Goal: Navigation & Orientation: Understand site structure

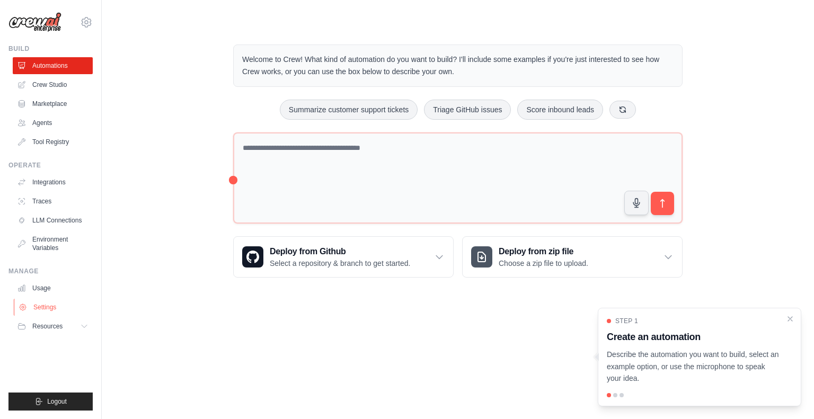
click at [40, 304] on link "Settings" at bounding box center [54, 307] width 80 height 17
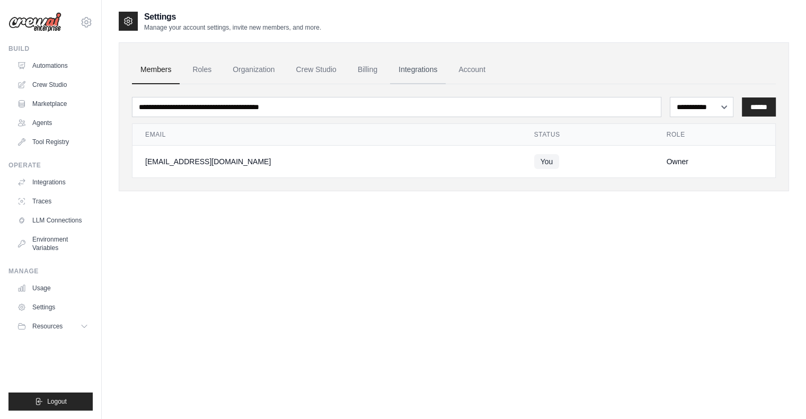
click at [392, 72] on link "Integrations" at bounding box center [418, 70] width 56 height 29
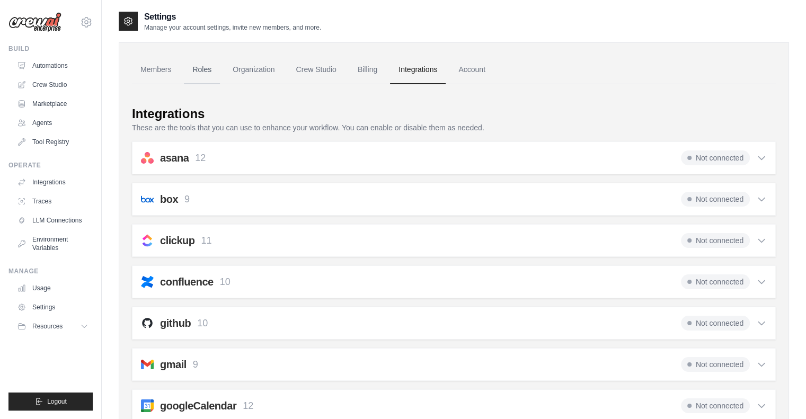
click at [206, 72] on link "Roles" at bounding box center [202, 70] width 36 height 29
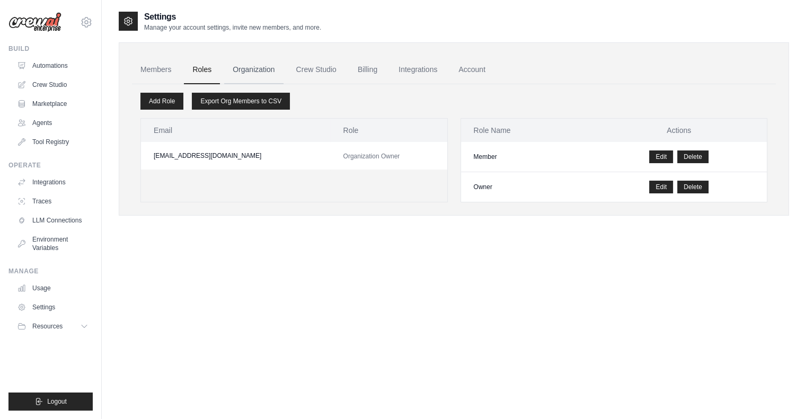
click at [241, 72] on link "Organization" at bounding box center [253, 70] width 59 height 29
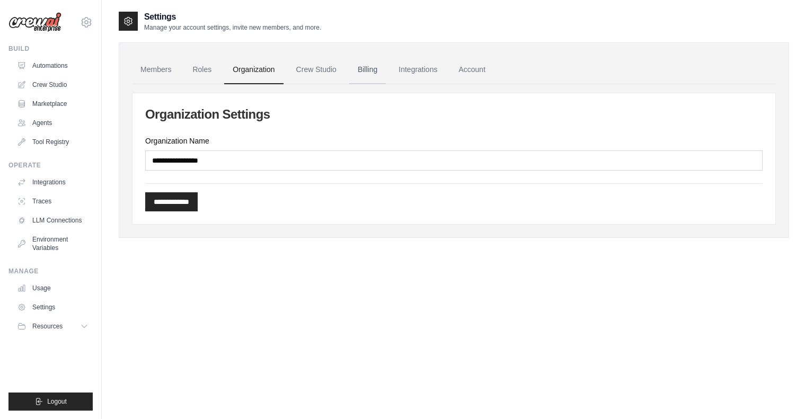
click at [367, 67] on link "Billing" at bounding box center [367, 70] width 37 height 29
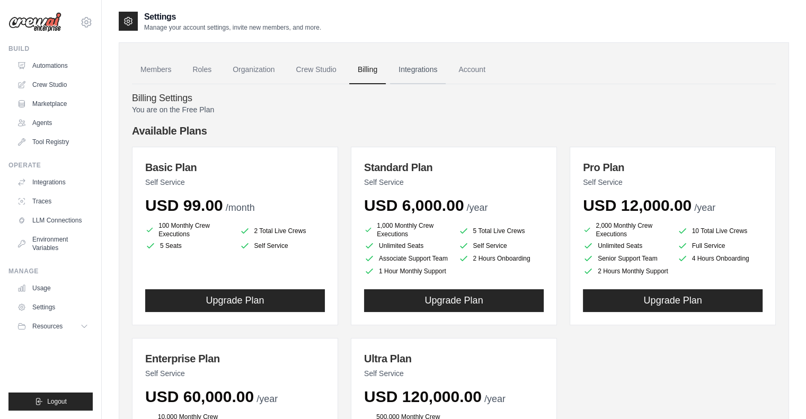
click at [416, 61] on link "Integrations" at bounding box center [418, 70] width 56 height 29
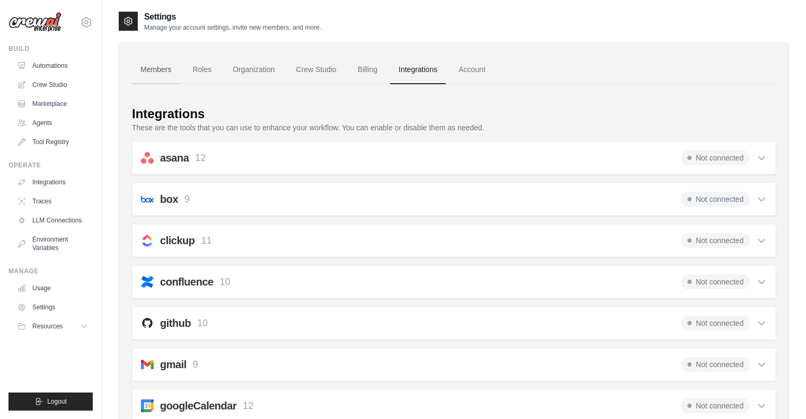
click at [136, 74] on link "Members" at bounding box center [156, 70] width 48 height 29
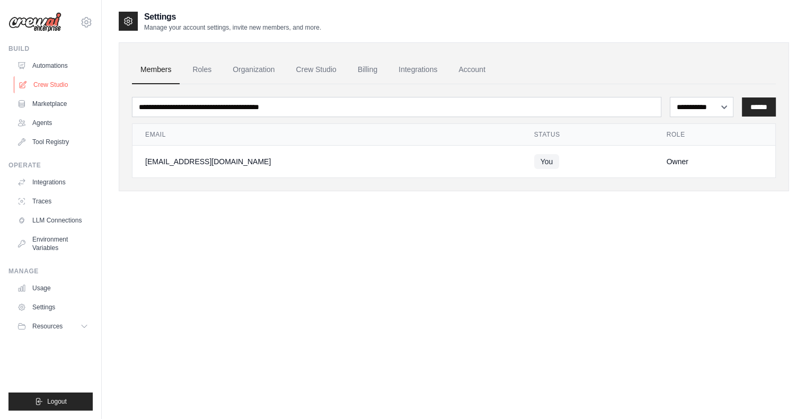
click at [68, 88] on link "Crew Studio" at bounding box center [54, 84] width 80 height 17
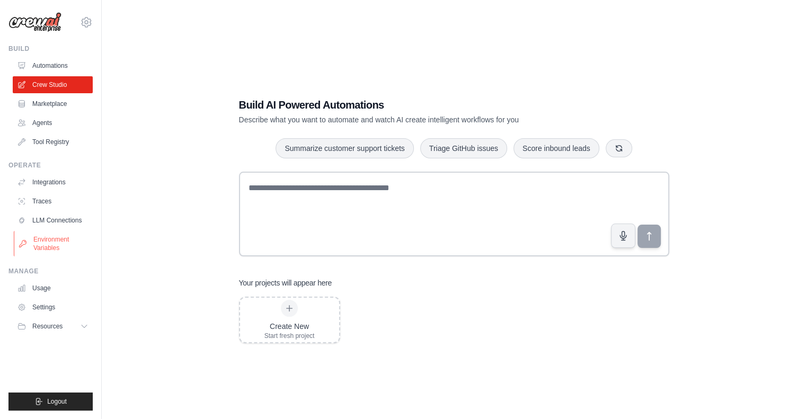
click at [42, 243] on link "Environment Variables" at bounding box center [54, 243] width 80 height 25
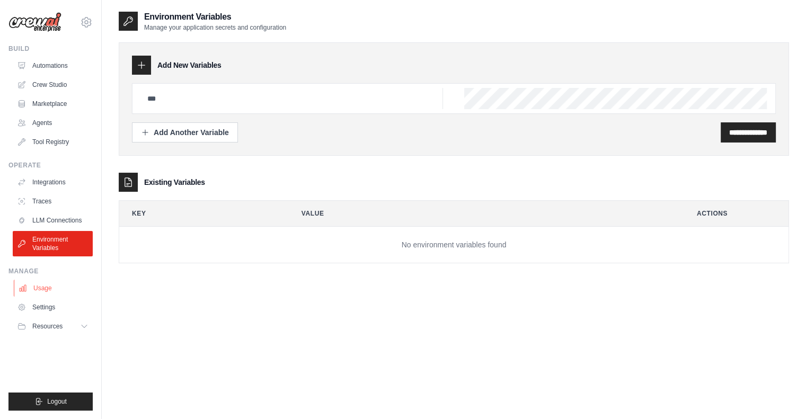
click at [34, 284] on link "Usage" at bounding box center [54, 288] width 80 height 17
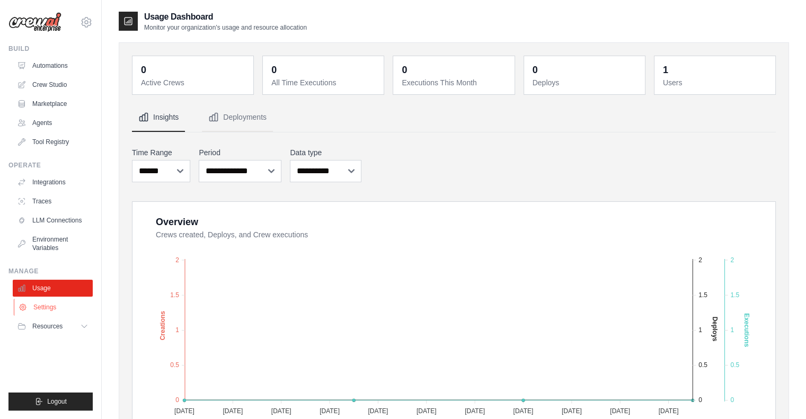
click at [52, 301] on link "Settings" at bounding box center [54, 307] width 80 height 17
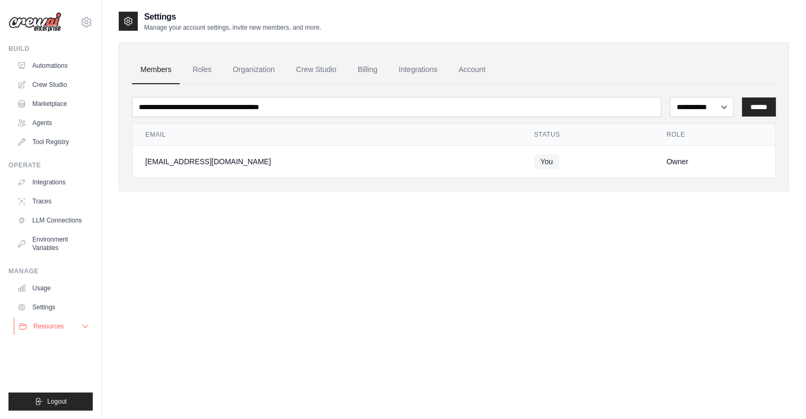
click at [40, 330] on span "Resources" at bounding box center [48, 326] width 30 height 8
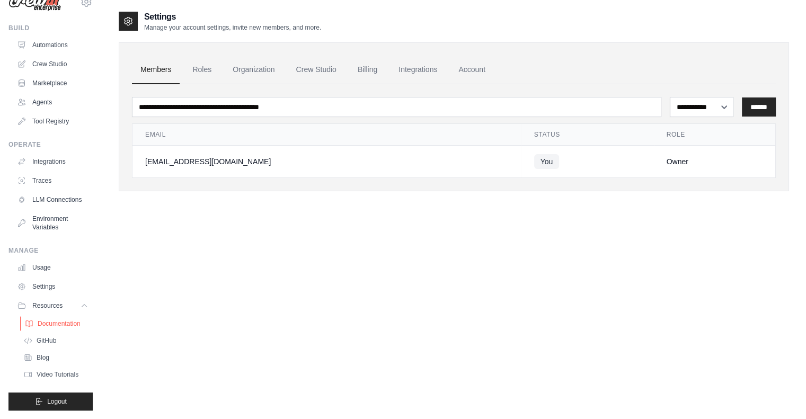
scroll to position [29, 0]
click at [49, 330] on link "Documentation" at bounding box center [57, 323] width 74 height 15
